Goal: Task Accomplishment & Management: Complete application form

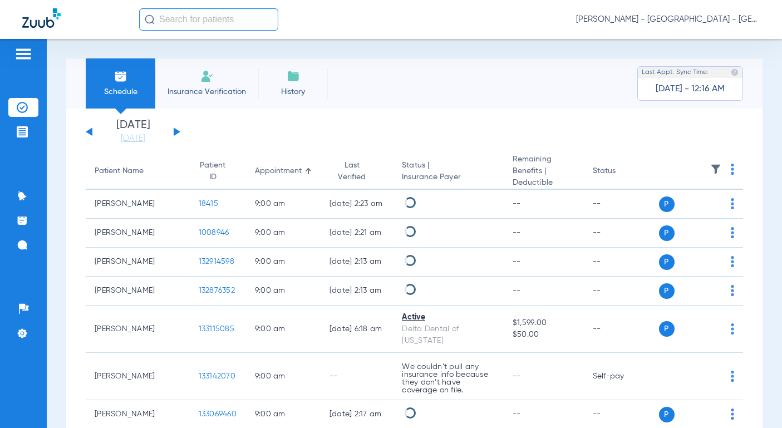
click at [200, 95] on span "Insurance Verification" at bounding box center [207, 91] width 86 height 11
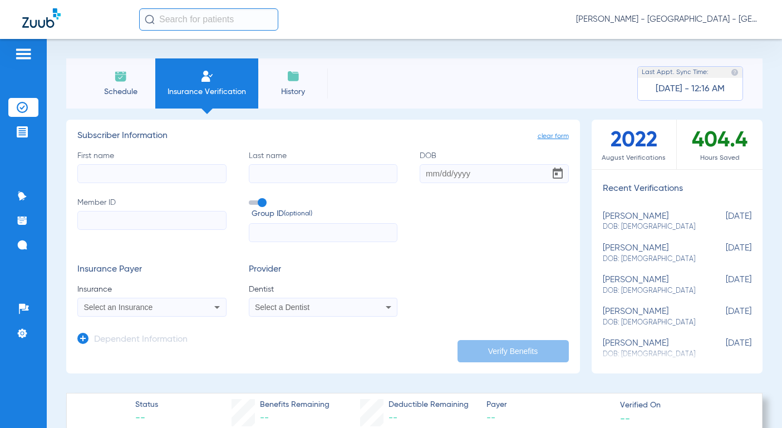
click at [22, 52] on img at bounding box center [23, 53] width 18 height 13
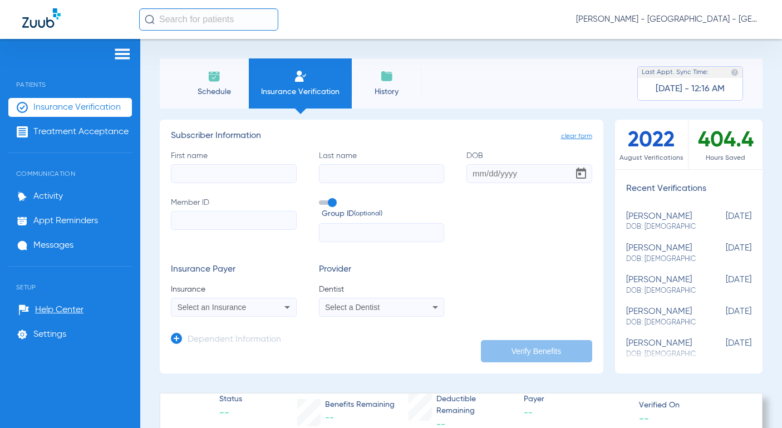
click at [121, 57] on img at bounding box center [123, 53] width 18 height 13
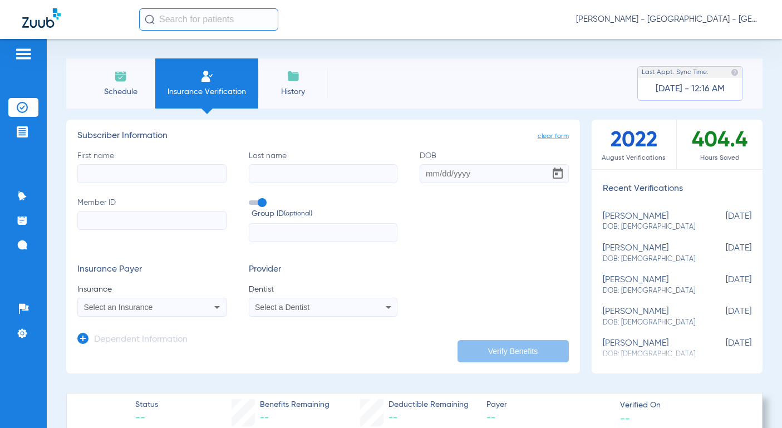
click at [113, 178] on input "First name" at bounding box center [151, 173] width 149 height 19
type input "Quinn"
click at [259, 178] on input "Last name" at bounding box center [323, 173] width 149 height 19
type input "[PERSON_NAME]"
click at [429, 171] on input "DOB" at bounding box center [494, 173] width 149 height 19
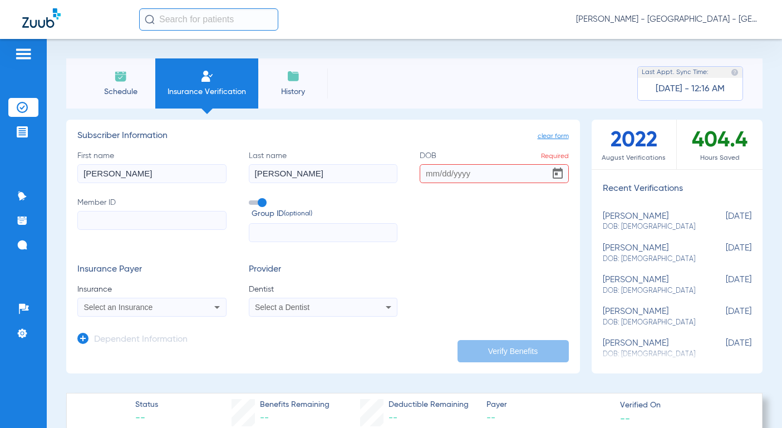
click at [436, 175] on input "DOB Required" at bounding box center [494, 173] width 149 height 19
type input "05/22/2014"
click at [417, 205] on div "First name Quinn Last name Balogh DOB 05/22/2014 Member ID Group ID (optional)" at bounding box center [323, 196] width 492 height 92
click at [261, 231] on input "text" at bounding box center [323, 232] width 149 height 19
click at [277, 234] on input "text" at bounding box center [323, 232] width 149 height 19
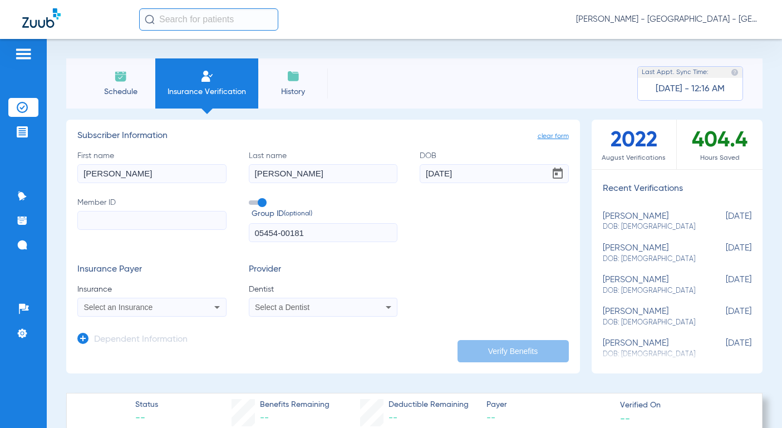
type input "05454-00181"
click at [187, 221] on input "Member ID" at bounding box center [151, 220] width 149 height 19
click at [169, 219] on input "Member ID Required" at bounding box center [151, 220] width 149 height 19
paste input "120873536901"
type input "120873536901"
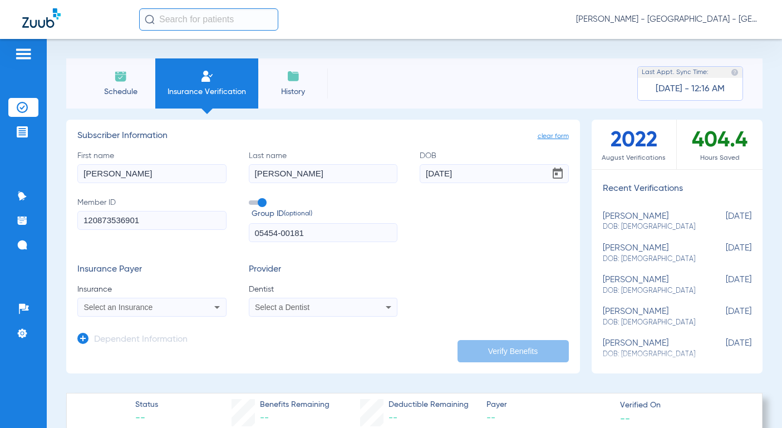
click at [176, 310] on div "Select an Insurance" at bounding box center [138, 308] width 109 height 8
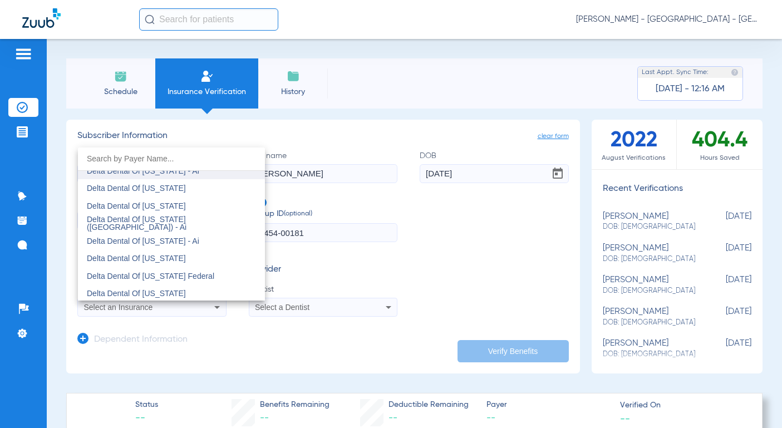
scroll to position [2116, 0]
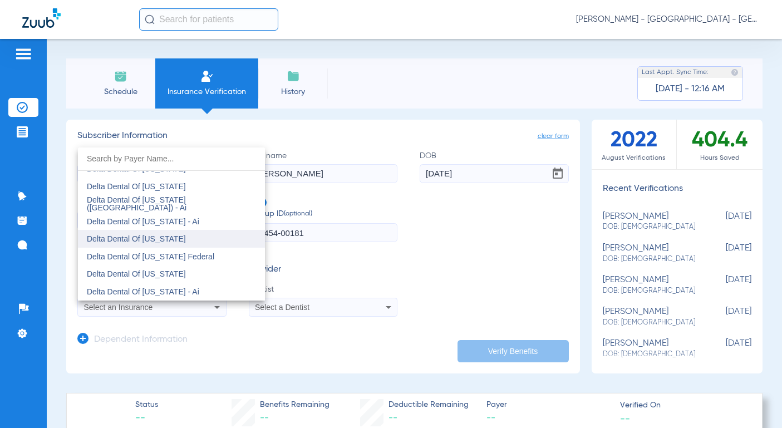
click at [109, 244] on mat-option "Delta Dental Of [US_STATE]" at bounding box center [171, 239] width 187 height 18
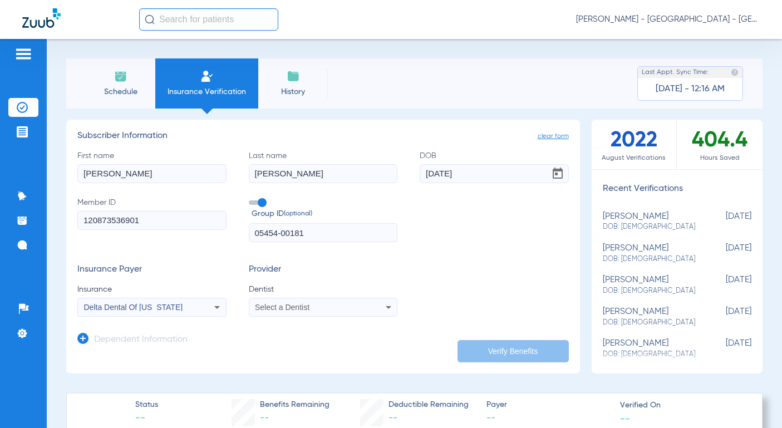
click at [339, 309] on div "Select a Dentist" at bounding box center [309, 308] width 109 height 8
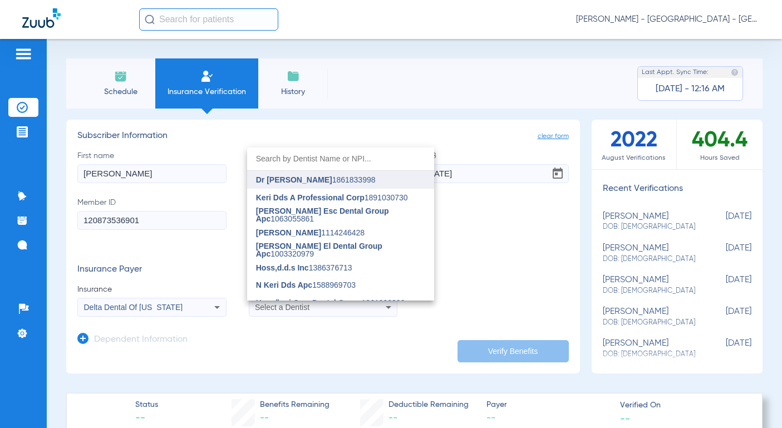
click at [340, 184] on span "Dr [PERSON_NAME] 1861833998" at bounding box center [316, 180] width 120 height 8
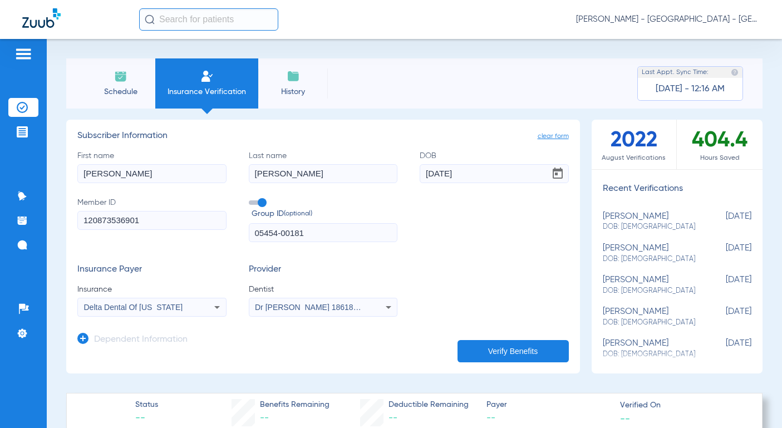
click at [503, 351] on button "Verify Benefits" at bounding box center [513, 351] width 111 height 22
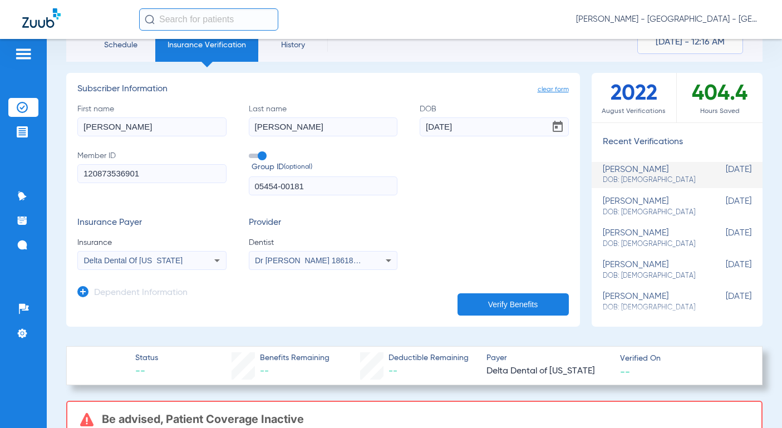
scroll to position [0, 0]
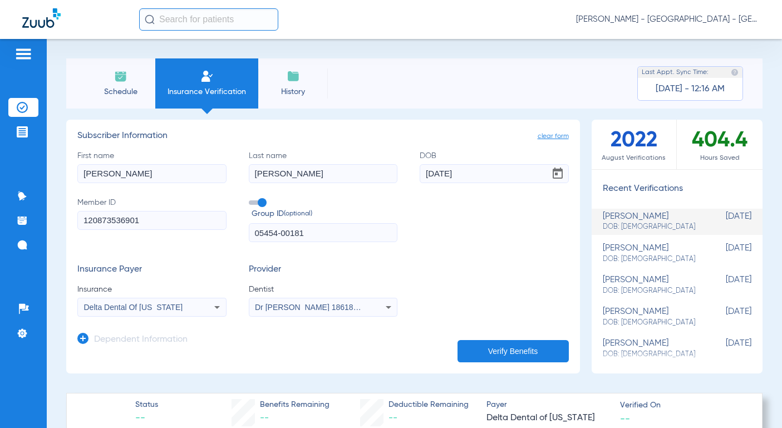
drag, startPoint x: 119, startPoint y: 178, endPoint x: 42, endPoint y: 177, distance: 76.9
click at [42, 177] on div "Patients Insurance Verification Treatment Acceptance Communication Activity App…" at bounding box center [391, 253] width 782 height 428
type input "[PERSON_NAME]"
drag, startPoint x: 145, startPoint y: 222, endPoint x: 55, endPoint y: 214, distance: 91.1
click at [55, 214] on div "Schedule Insurance Verification History Last Appt. Sync Time: Today - 12:16 AM …" at bounding box center [415, 233] width 736 height 389
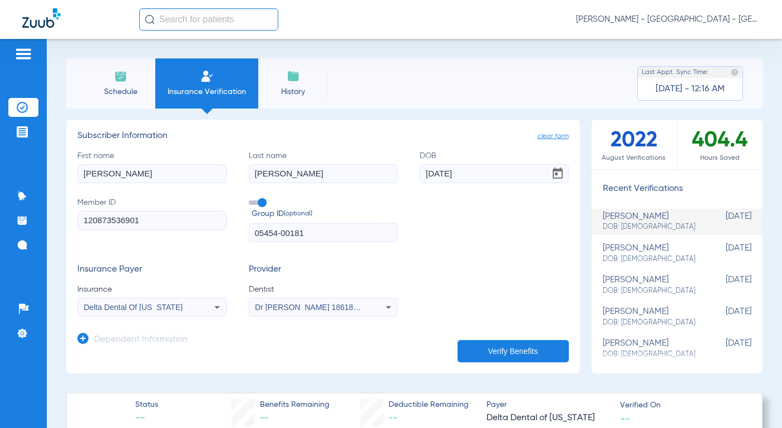
paste input "W245390768"
type input "W245390768"
drag, startPoint x: 310, startPoint y: 232, endPoint x: 201, endPoint y: 228, distance: 108.7
click at [201, 228] on div "First name Taylor Last name Balogh DOB 05/22/2014 Member ID W245390768 Group ID…" at bounding box center [323, 196] width 492 height 92
type input "010196801700001"
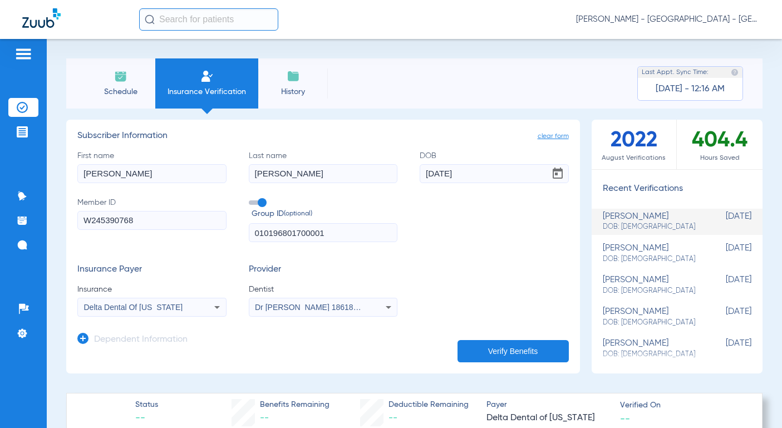
click at [167, 311] on span "Delta Dental Of [US_STATE]" at bounding box center [133, 307] width 99 height 9
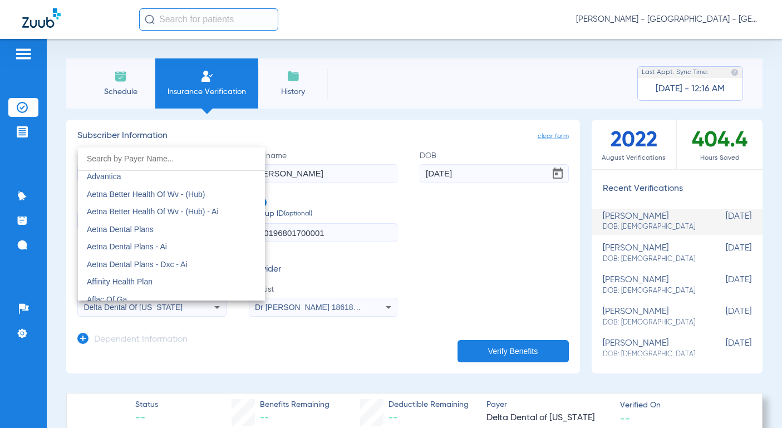
scroll to position [56, 0]
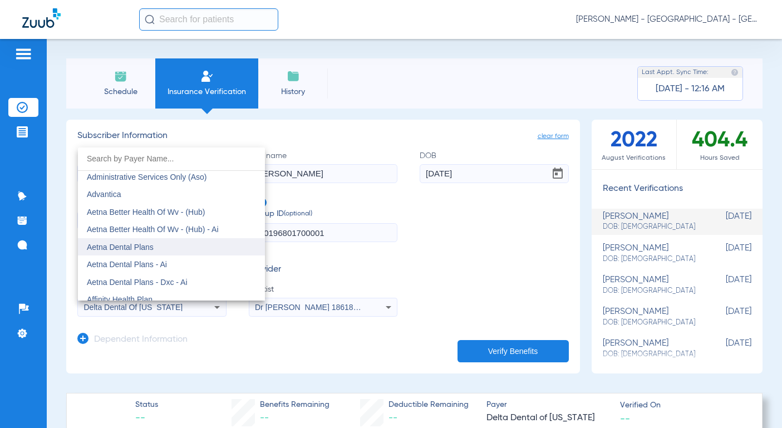
click at [113, 249] on span "Aetna Dental Plans" at bounding box center [120, 247] width 67 height 9
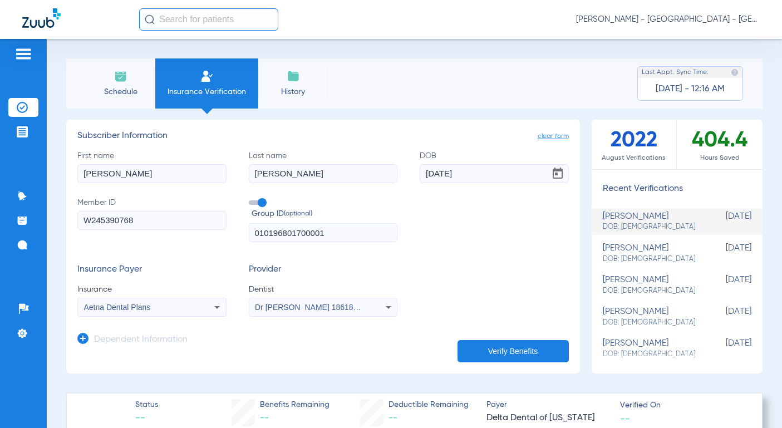
click at [521, 350] on button "Verify Benefits" at bounding box center [513, 351] width 111 height 22
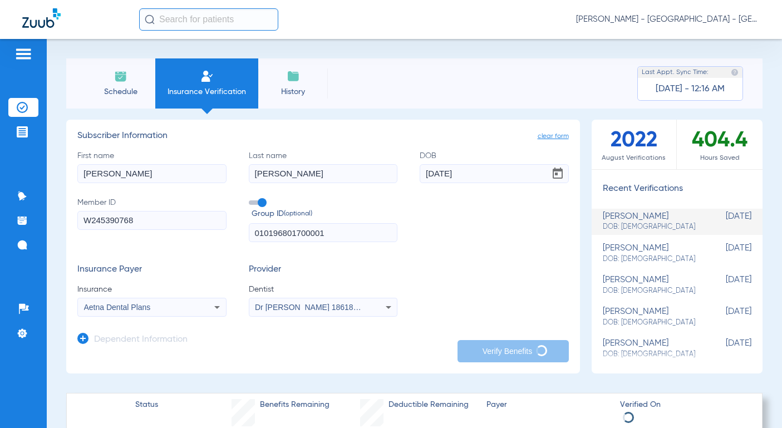
drag, startPoint x: 481, startPoint y: 173, endPoint x: 388, endPoint y: 177, distance: 93.6
click at [388, 177] on div "First name Taylor Last name Balogh DOB 05/22/2014 Member ID W245390768 Group ID…" at bounding box center [323, 196] width 492 height 92
click at [444, 174] on input "02/162016" at bounding box center [494, 173] width 149 height 19
type input "[DATE]"
click at [487, 270] on div "Insurance Payer Insurance Aetna Dental Plans Provider Dentist Dr Keri Apc 18618…" at bounding box center [323, 291] width 492 height 52
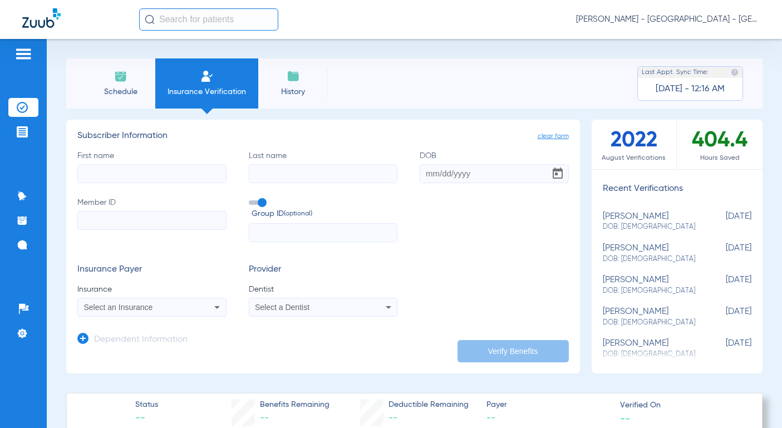
click at [143, 180] on input "First name" at bounding box center [151, 173] width 149 height 19
click at [119, 176] on input "First name Required" at bounding box center [151, 173] width 149 height 19
type input "[PERSON_NAME]"
click at [278, 177] on input "Last name" at bounding box center [323, 173] width 149 height 19
type input "[PERSON_NAME]"
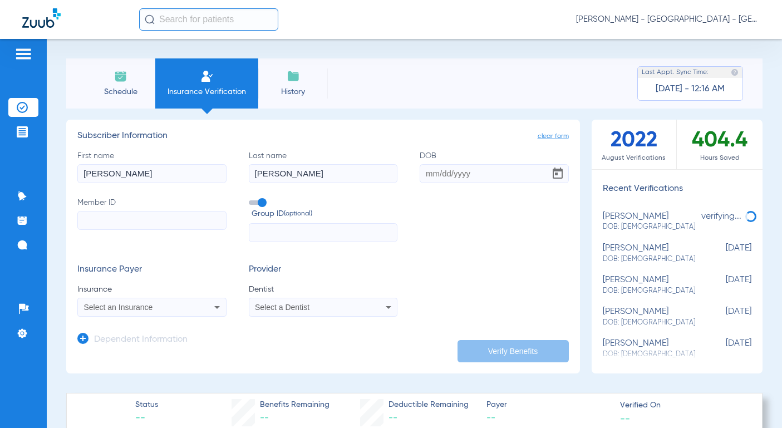
click at [457, 169] on input "DOB" at bounding box center [494, 173] width 149 height 19
click at [224, 255] on form "First name [PERSON_NAME] Last name [PERSON_NAME] Required Member ID Group ID (o…" at bounding box center [323, 233] width 492 height 167
click at [154, 221] on input "Member ID" at bounding box center [151, 220] width 149 height 19
paste input "W245390768"
type input "W245390768"
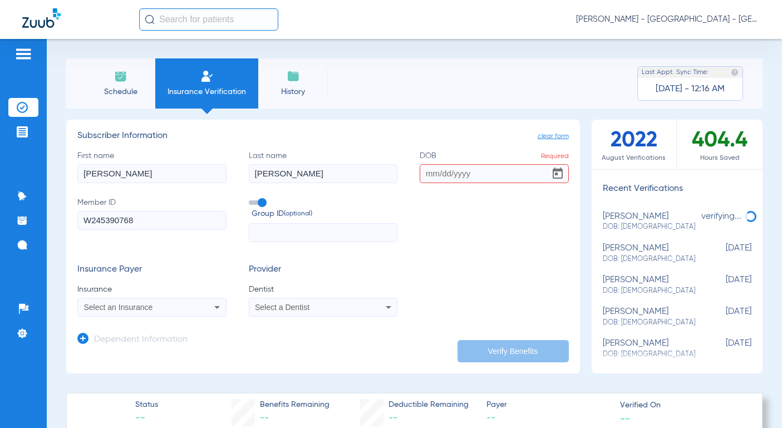
click at [277, 231] on input "text" at bounding box center [323, 232] width 149 height 19
type input "010196801700001"
click at [194, 307] on div "Select an Insurance" at bounding box center [152, 307] width 148 height 13
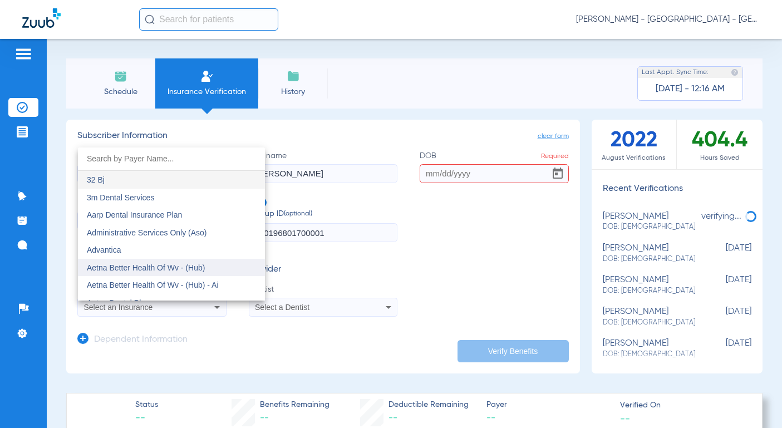
scroll to position [56, 0]
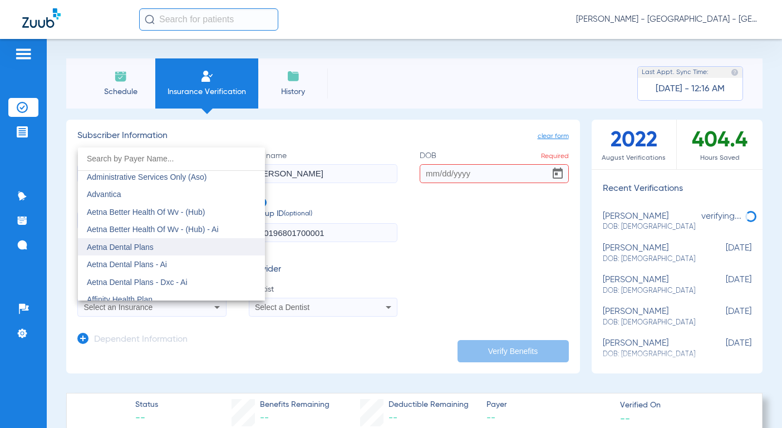
click at [141, 243] on span "Aetna Dental Plans" at bounding box center [120, 247] width 67 height 9
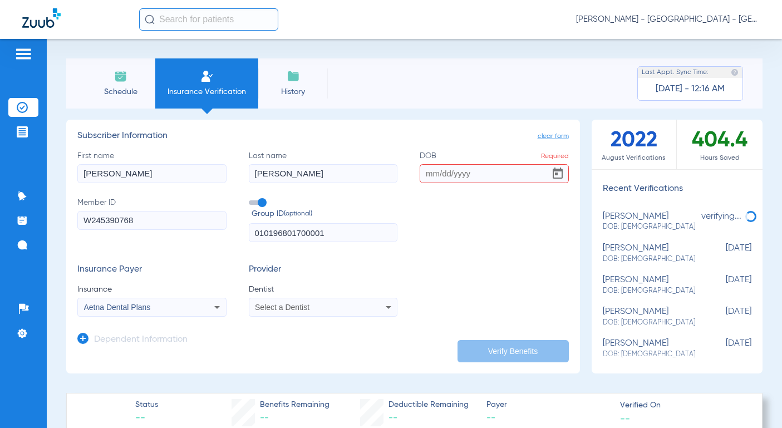
click at [296, 310] on span "Select a Dentist" at bounding box center [282, 307] width 55 height 9
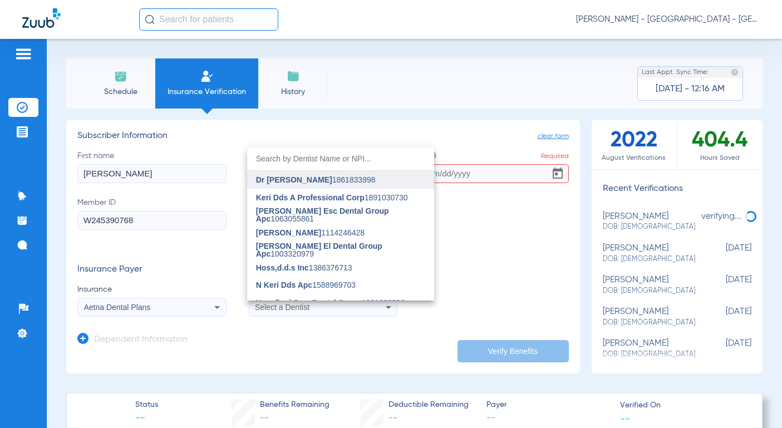
click at [325, 182] on span "Dr [PERSON_NAME] 1861833998" at bounding box center [316, 180] width 120 height 8
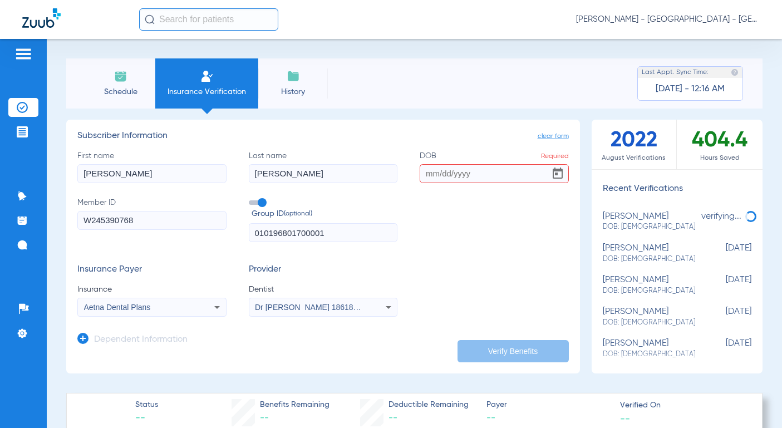
click at [518, 365] on app-manual-verification-form "clear form Subscriber Information First name [PERSON_NAME] Last name [PERSON_NA…" at bounding box center [323, 247] width 514 height 254
click at [458, 174] on input "DOB Required" at bounding box center [494, 173] width 149 height 19
click at [447, 175] on input "DOB Required" at bounding box center [494, 173] width 149 height 19
click at [498, 177] on input "DOB Required" at bounding box center [494, 173] width 149 height 19
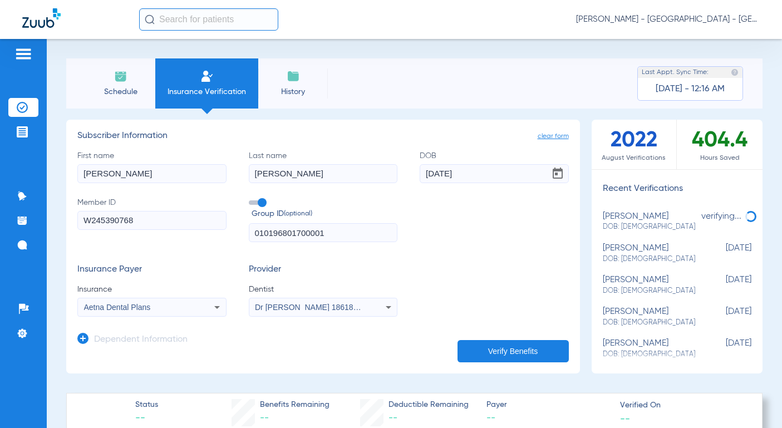
click at [523, 229] on div "First name [PERSON_NAME] Last name [PERSON_NAME] [DEMOGRAPHIC_DATA] Member ID W…" at bounding box center [323, 196] width 492 height 92
click at [457, 177] on input "[DATE]" at bounding box center [494, 173] width 149 height 19
type input "[DATE]"
click at [509, 345] on button "Verify Benefits" at bounding box center [513, 351] width 111 height 22
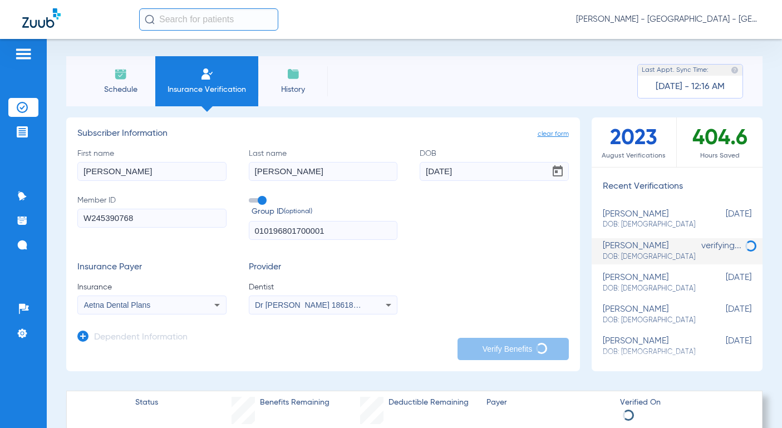
scroll to position [0, 0]
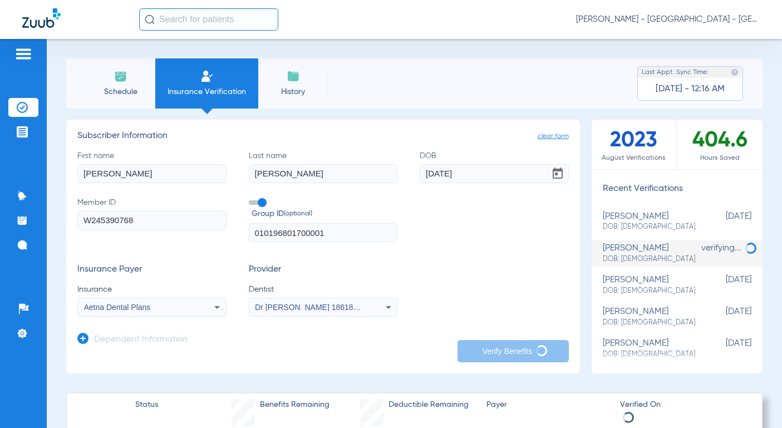
drag, startPoint x: 127, startPoint y: 174, endPoint x: 54, endPoint y: 173, distance: 73.0
click at [54, 173] on div "Schedule Insurance Verification History Last Appt. Sync Time: [DATE] - 12:16 AM…" at bounding box center [415, 233] width 736 height 389
drag, startPoint x: 306, startPoint y: 177, endPoint x: 241, endPoint y: 178, distance: 65.7
click at [241, 178] on div "First name [PERSON_NAME] Last name [PERSON_NAME] [DEMOGRAPHIC_DATA] Member ID W…" at bounding box center [323, 196] width 492 height 92
drag, startPoint x: 483, startPoint y: 177, endPoint x: 420, endPoint y: 175, distance: 63.0
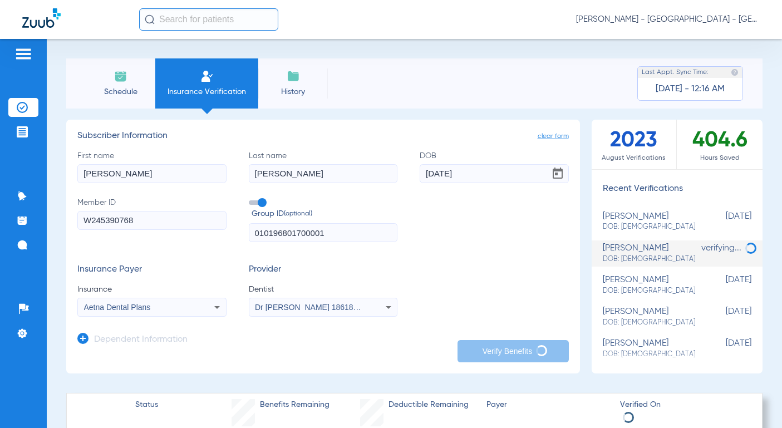
click at [420, 175] on input "[DATE]" at bounding box center [494, 173] width 149 height 19
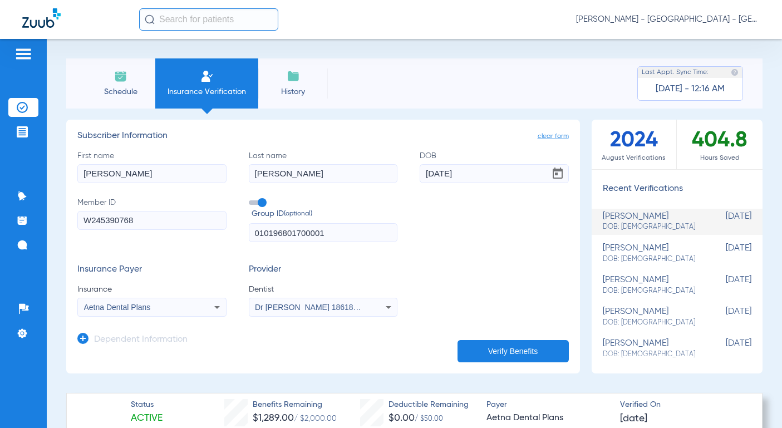
drag, startPoint x: 122, startPoint y: 173, endPoint x: 63, endPoint y: 174, distance: 59.0
click at [63, 174] on div "Schedule Insurance Verification History Last Appt. Sync Time: [DATE] - 12:16 AM…" at bounding box center [415, 233] width 736 height 389
type input "[PERSON_NAME]"
drag, startPoint x: 304, startPoint y: 178, endPoint x: 206, endPoint y: 177, distance: 98.0
click at [206, 177] on div "First name [PERSON_NAME] Last name [PERSON_NAME] [DEMOGRAPHIC_DATA] Member ID W…" at bounding box center [323, 196] width 492 height 92
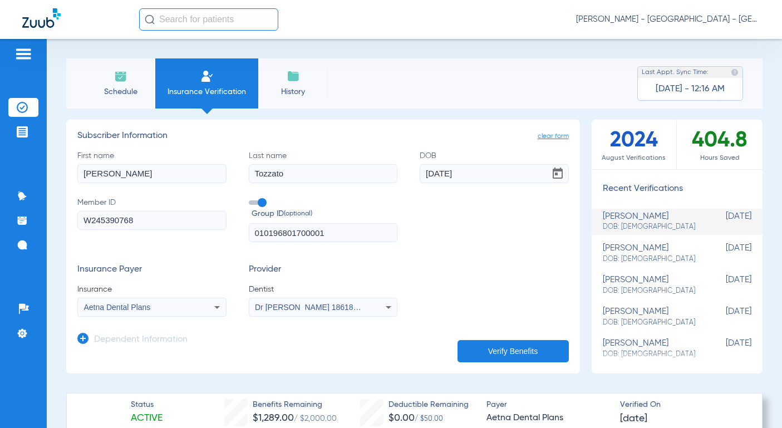
type input "Tozzato"
drag, startPoint x: 475, startPoint y: 175, endPoint x: 396, endPoint y: 180, distance: 79.2
click at [396, 180] on div "First name [PERSON_NAME] Last name [PERSON_NAME] DOB [DEMOGRAPHIC_DATA] Member …" at bounding box center [323, 196] width 492 height 92
click at [160, 226] on input "W245390768" at bounding box center [151, 220] width 149 height 19
drag, startPoint x: 160, startPoint y: 226, endPoint x: 57, endPoint y: 219, distance: 102.7
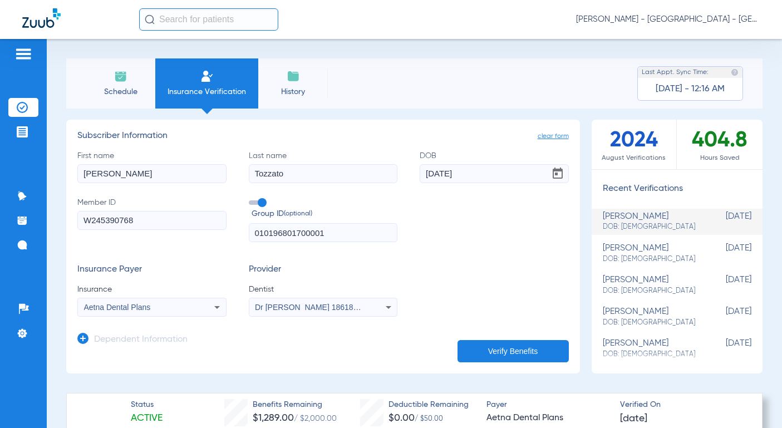
click at [57, 219] on div "Schedule Insurance Verification History Last Appt. Sync Time: [DATE] - 12:16 AM…" at bounding box center [415, 233] width 736 height 389
paste input "1211680479"
type input "1211680479"
drag, startPoint x: 474, startPoint y: 173, endPoint x: 383, endPoint y: 172, distance: 91.3
click at [383, 172] on div "First name [PERSON_NAME] Last name [PERSON_NAME] DOB [DEMOGRAPHIC_DATA] Member …" at bounding box center [323, 196] width 492 height 92
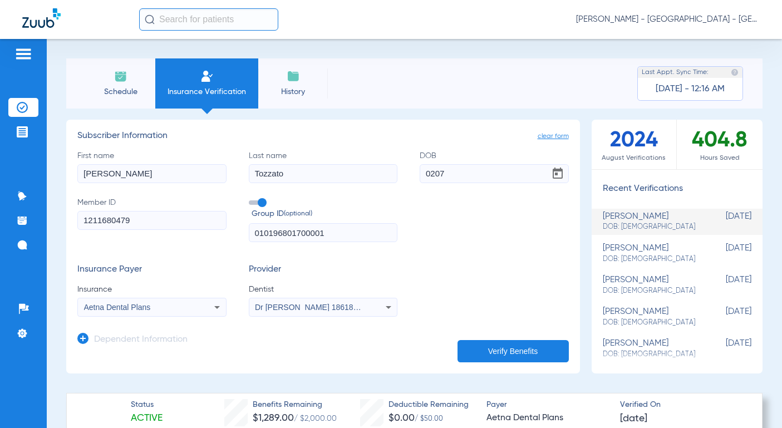
click at [430, 173] on input "0207" at bounding box center [494, 173] width 149 height 19
click at [449, 173] on input "02/07" at bounding box center [494, 173] width 149 height 19
type input "[DATE]"
click at [369, 130] on app-manual-verification-form "clear form Subscriber Information First name [PERSON_NAME] Last name Tozzato DO…" at bounding box center [323, 247] width 514 height 254
drag, startPoint x: 344, startPoint y: 230, endPoint x: 180, endPoint y: 230, distance: 164.3
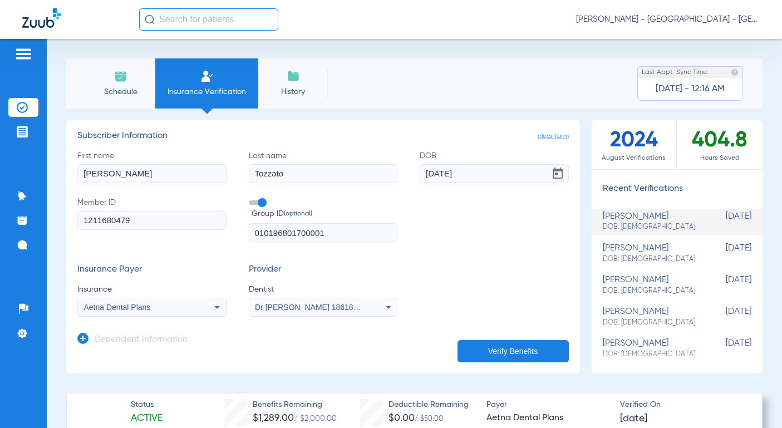
click at [180, 230] on div "First name [PERSON_NAME] Last name [PERSON_NAME] DOB [DEMOGRAPHIC_DATA] Member …" at bounding box center [323, 196] width 492 height 92
type input "18445-10001"
click at [453, 239] on div "First name [PERSON_NAME] Last name [PERSON_NAME] DOB [DEMOGRAPHIC_DATA] Member …" at bounding box center [323, 196] width 492 height 92
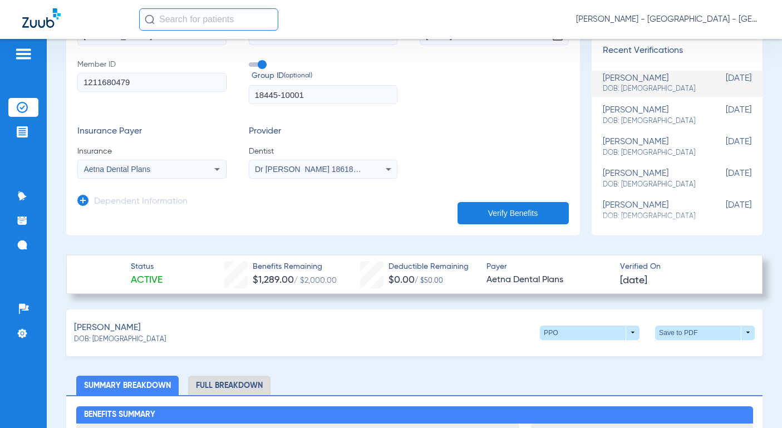
scroll to position [167, 0]
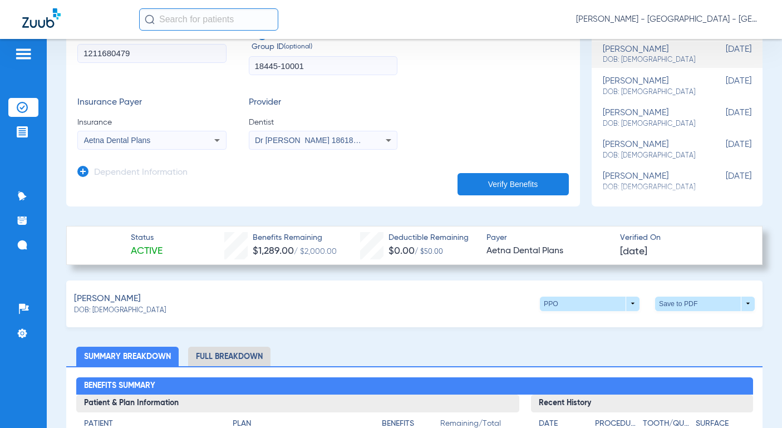
click at [150, 140] on span "Aetna Dental Plans" at bounding box center [117, 140] width 67 height 9
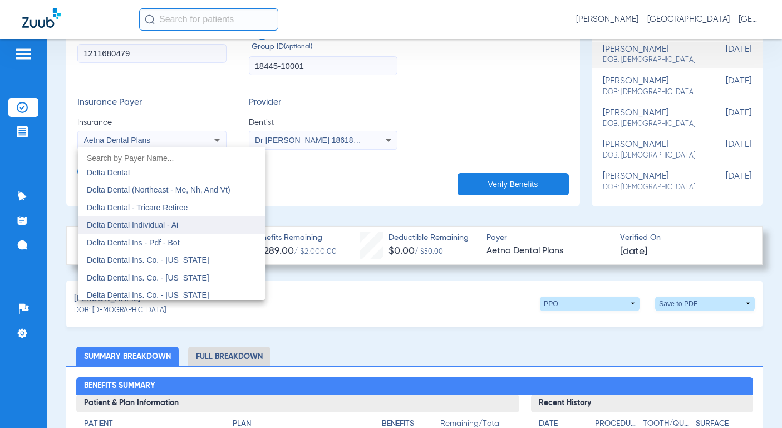
scroll to position [1793, 0]
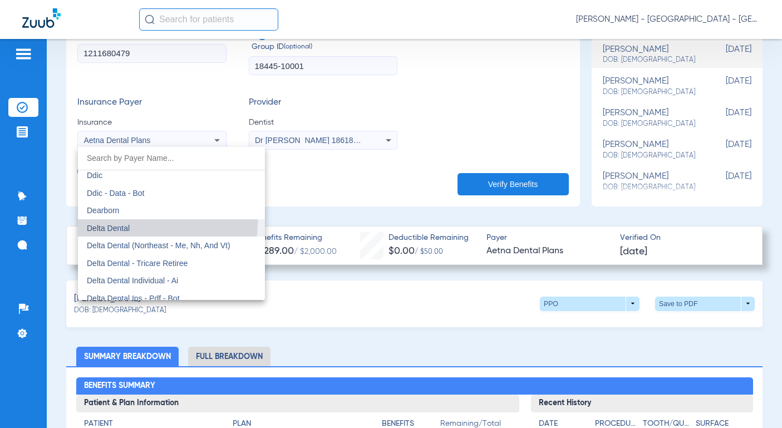
click at [144, 223] on mat-option "Delta Dental" at bounding box center [171, 228] width 187 height 18
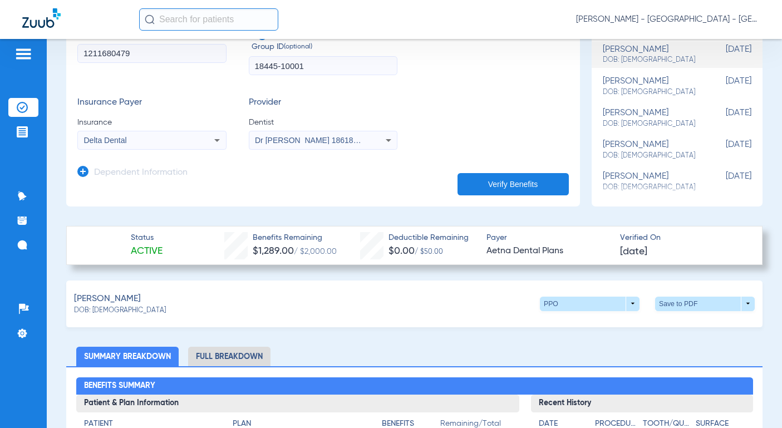
click at [370, 184] on app-dependent-form "Dependent Information" at bounding box center [323, 168] width 492 height 37
click at [493, 182] on button "Verify Benefits" at bounding box center [513, 184] width 111 height 22
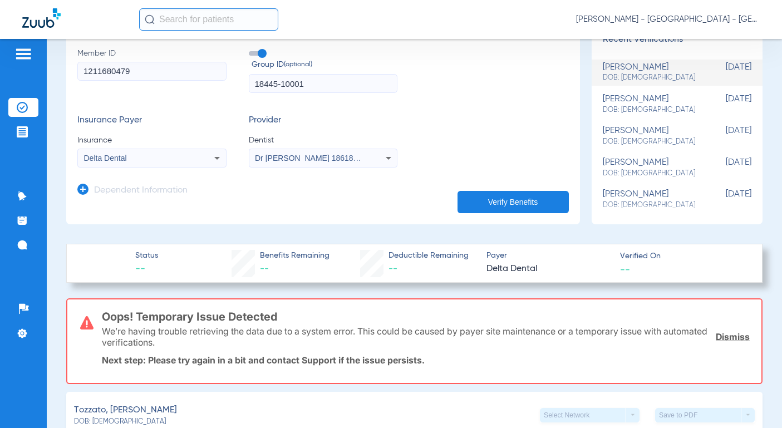
scroll to position [94, 0]
